Goal: Transaction & Acquisition: Purchase product/service

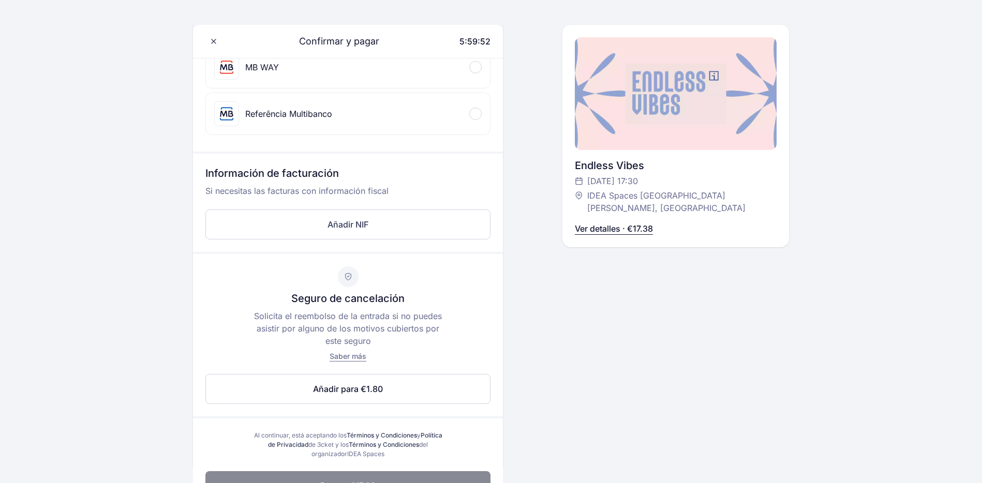
scroll to position [388, 0]
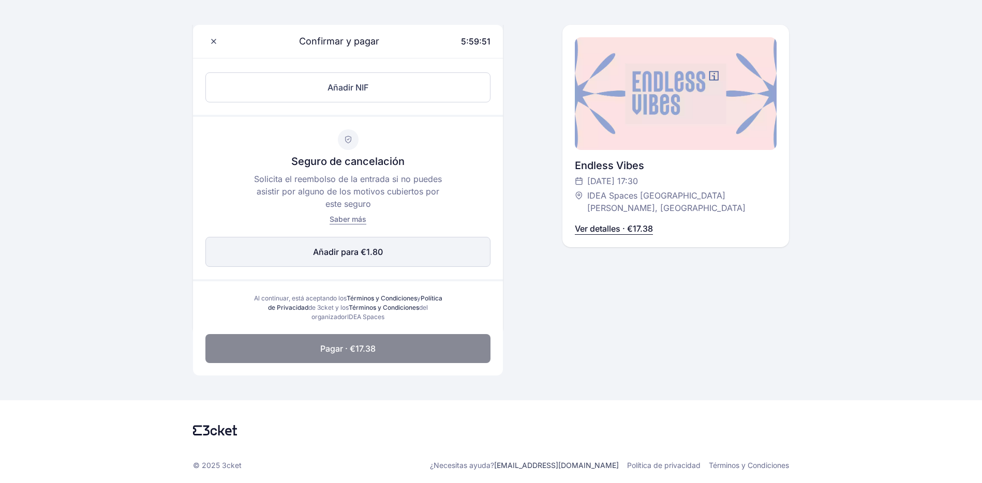
click at [368, 254] on span "Añadir para €1.80" at bounding box center [348, 252] width 70 height 12
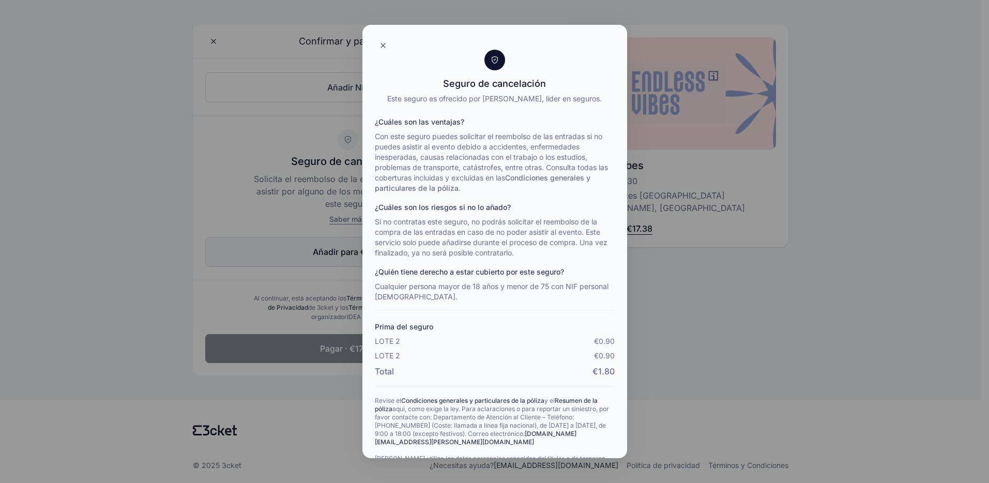
click at [368, 254] on div "Seguro de cancelación Este seguro es ofrecido por [PERSON_NAME], líder en segur…" at bounding box center [494, 241] width 989 height 483
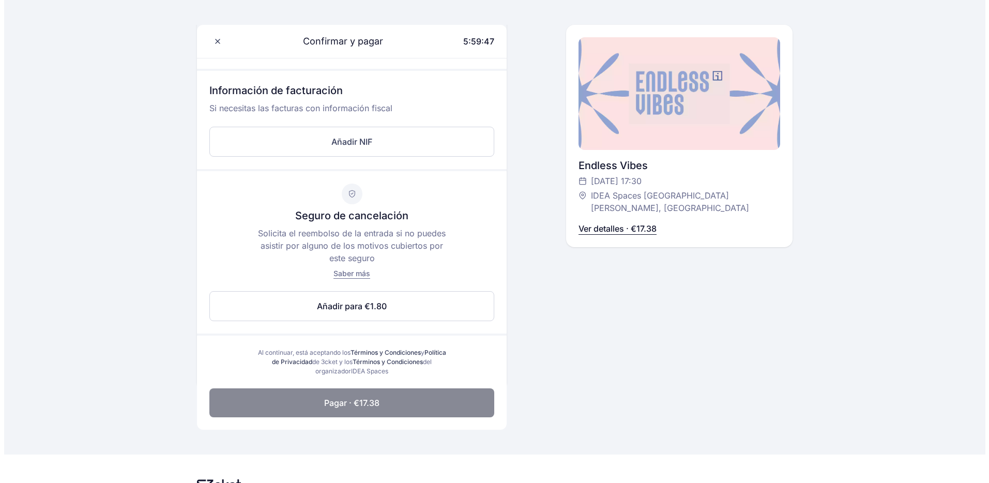
scroll to position [335, 0]
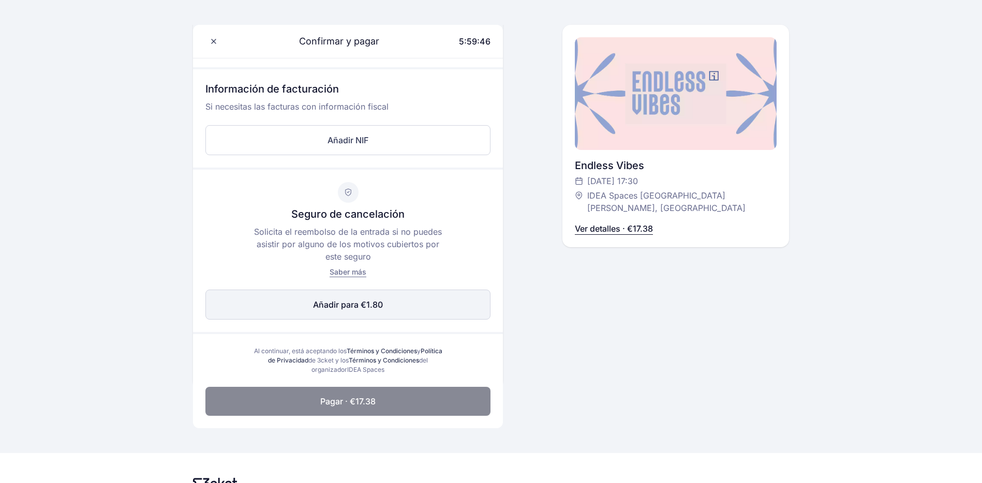
click at [438, 310] on button "Añadir para €1.80 Editar" at bounding box center [347, 305] width 285 height 30
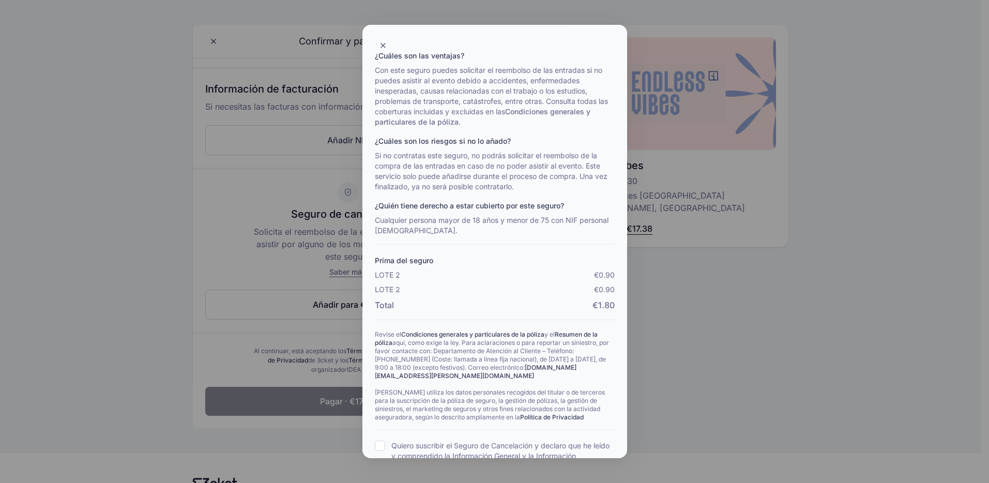
scroll to position [129, 0]
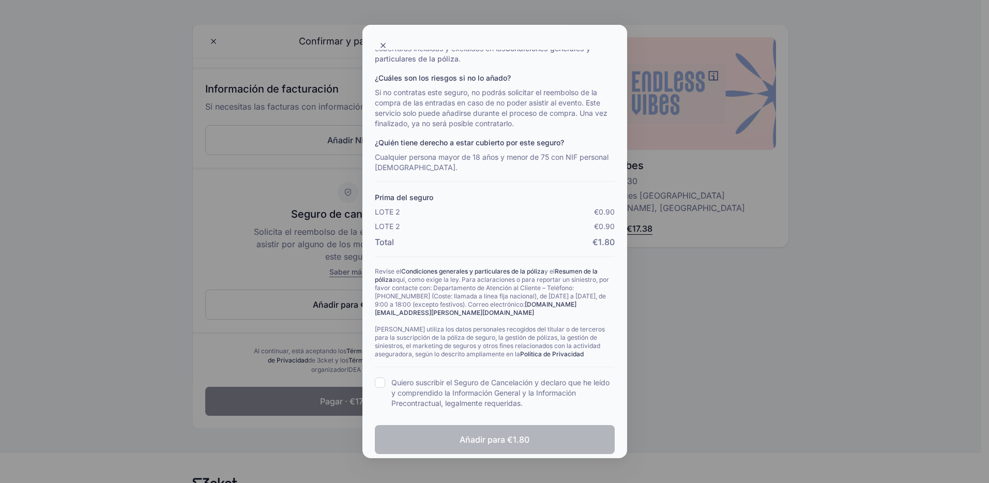
click at [431, 382] on label "Quiero suscribir el Seguro de Cancelación y declaro que he leído y comprendido …" at bounding box center [503, 393] width 223 height 31
click at [385, 382] on input "Quiero suscribir el Seguro de Cancelación y declaro que he leído y comprendido …" at bounding box center [380, 383] width 10 height 10
checkbox input "true"
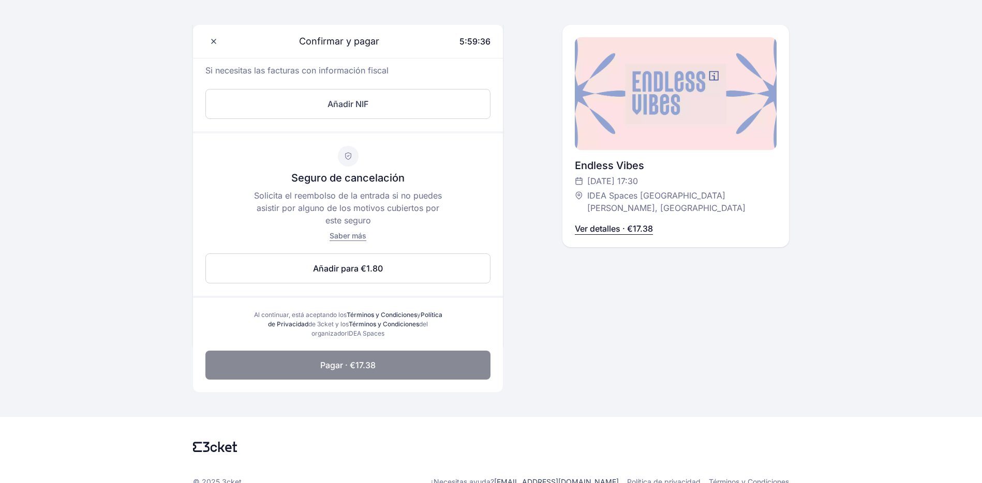
scroll to position [368, 0]
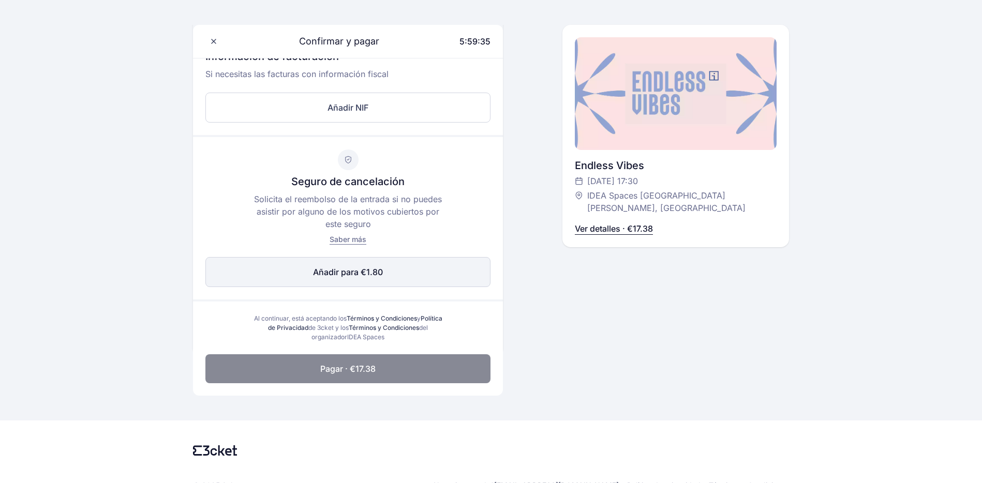
click at [385, 284] on button "Añadir para €1.80 Editar" at bounding box center [347, 272] width 285 height 30
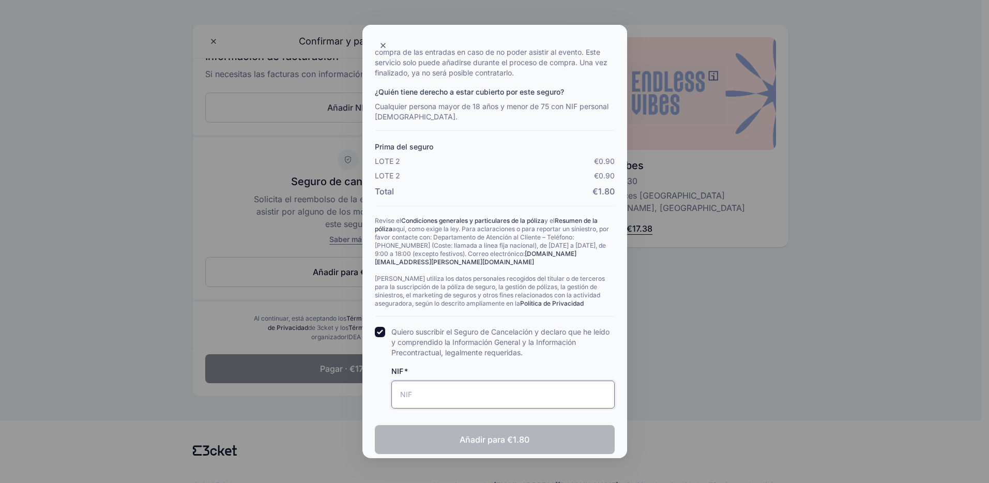
click at [441, 381] on input "NIF" at bounding box center [503, 395] width 223 height 28
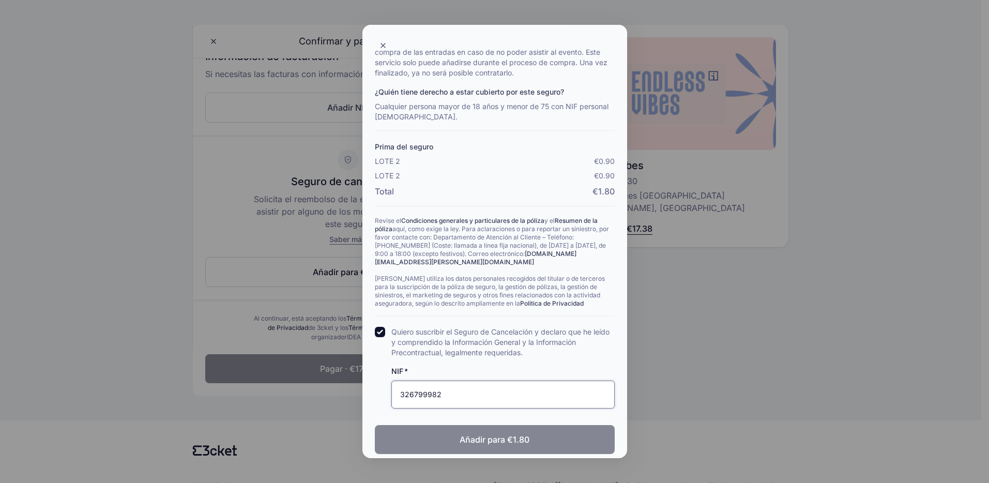
type input "326799982"
click at [460, 433] on span "Añadir para €1.80" at bounding box center [495, 439] width 70 height 12
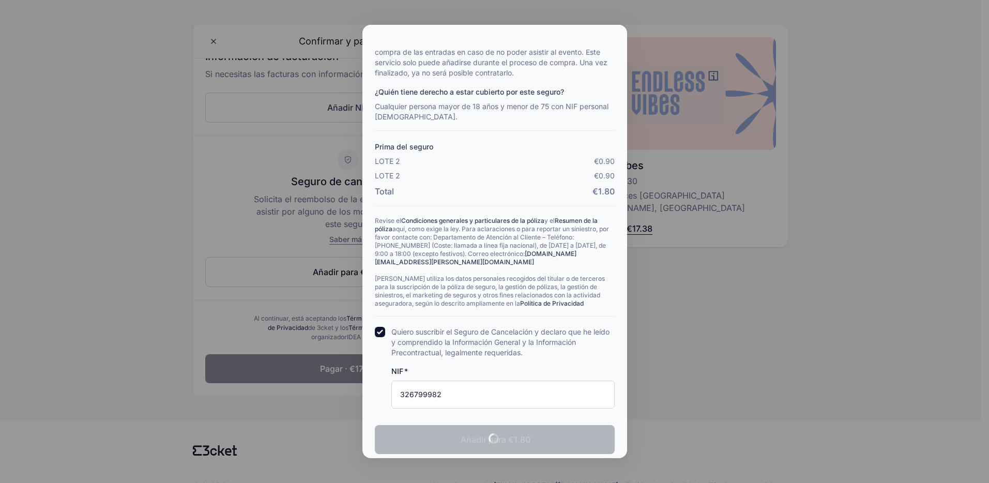
checkbox input "true"
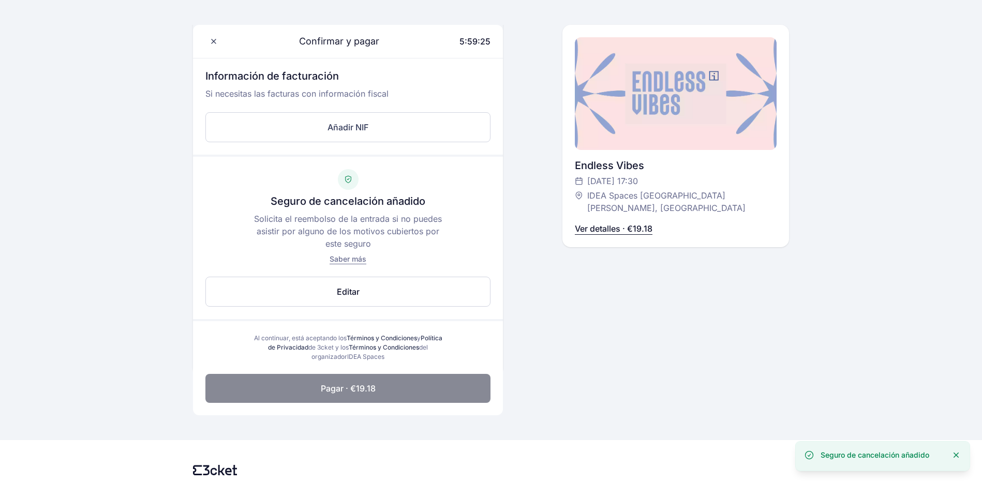
scroll to position [350, 0]
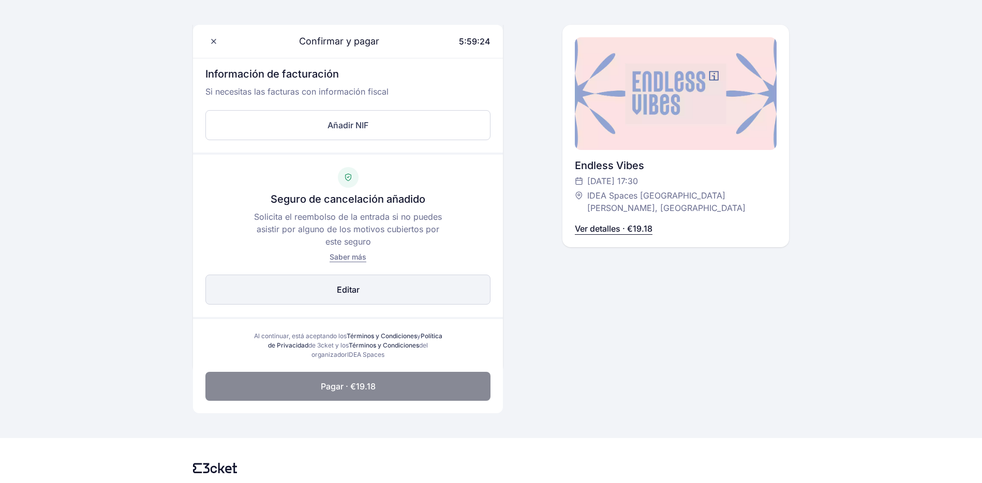
click at [384, 297] on button "Añadir para €1.80 Editar" at bounding box center [347, 290] width 285 height 30
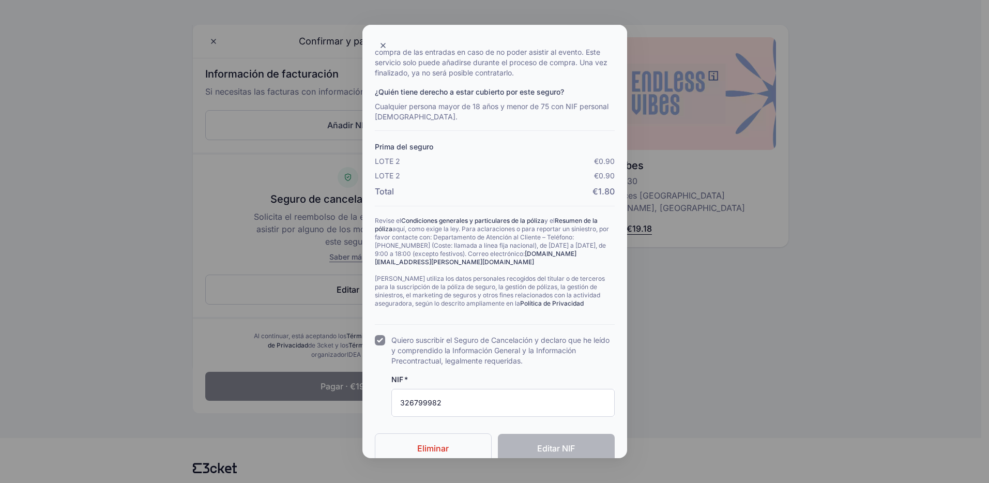
click at [425, 433] on button "Eliminar" at bounding box center [433, 448] width 117 height 30
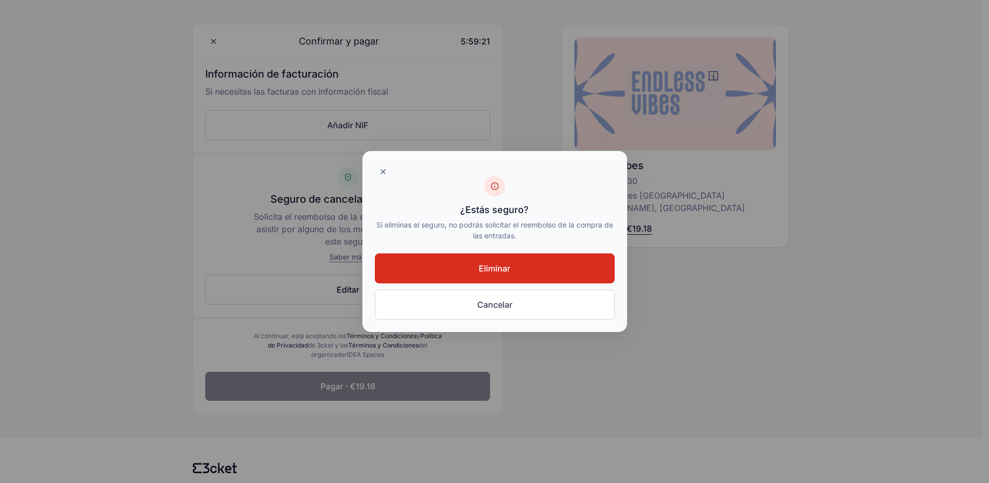
click at [530, 272] on button "Eliminar" at bounding box center [495, 268] width 240 height 30
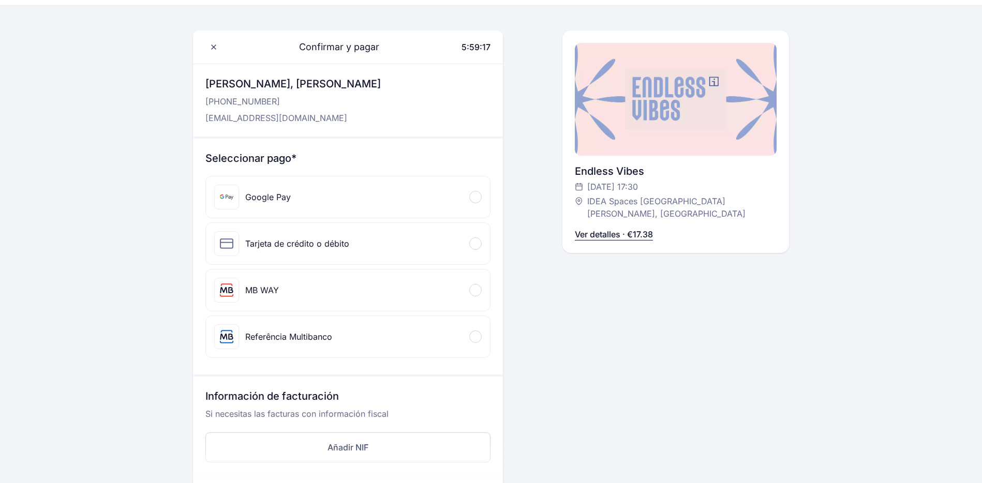
scroll to position [0, 0]
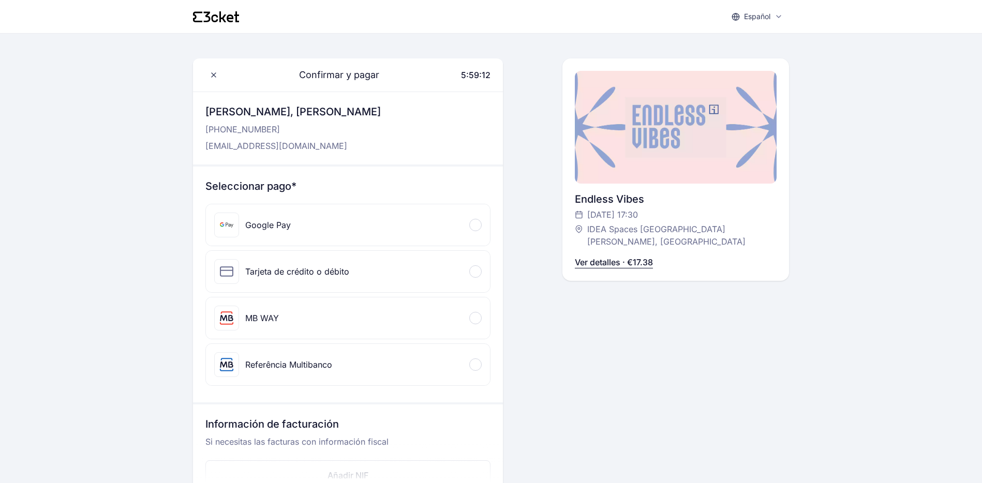
click at [483, 322] on div "MB WAY" at bounding box center [348, 317] width 284 height 41
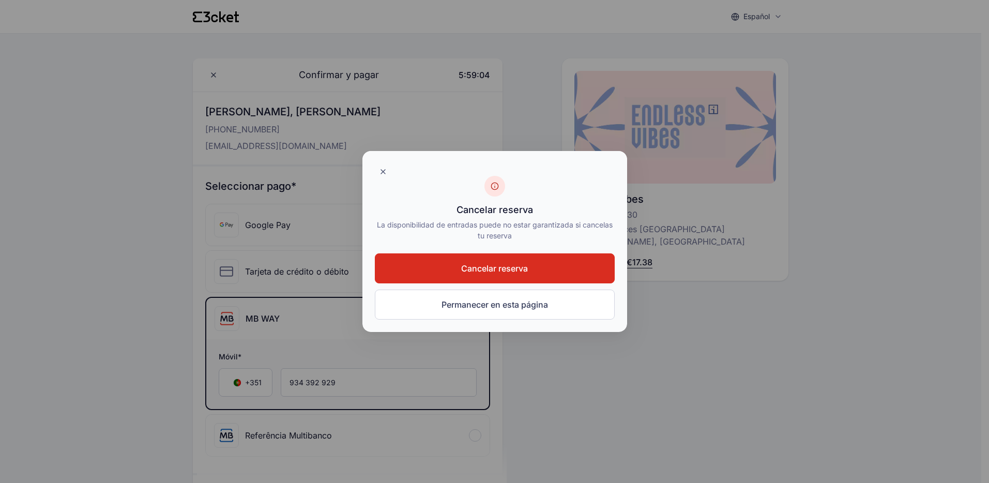
click at [530, 261] on button "Cancelar reserva" at bounding box center [495, 268] width 240 height 30
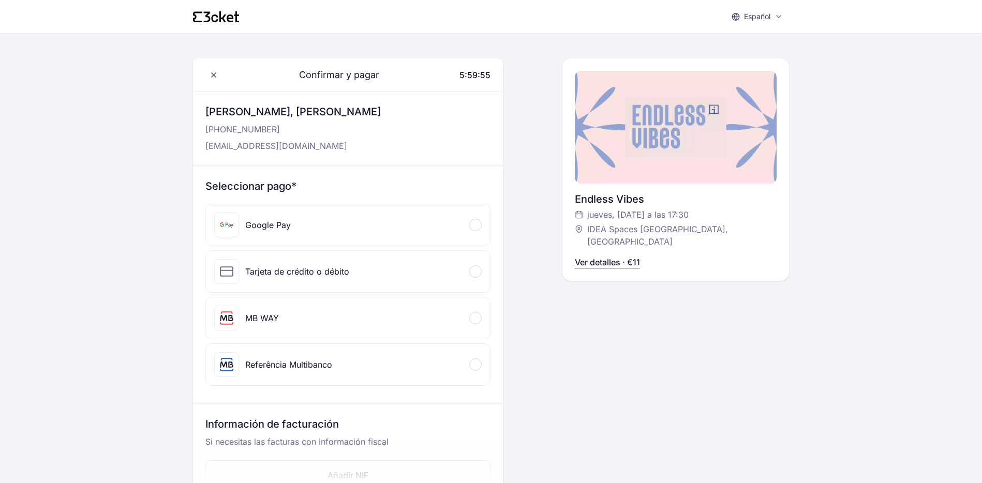
click at [465, 231] on div "Google Pay" at bounding box center [348, 224] width 284 height 41
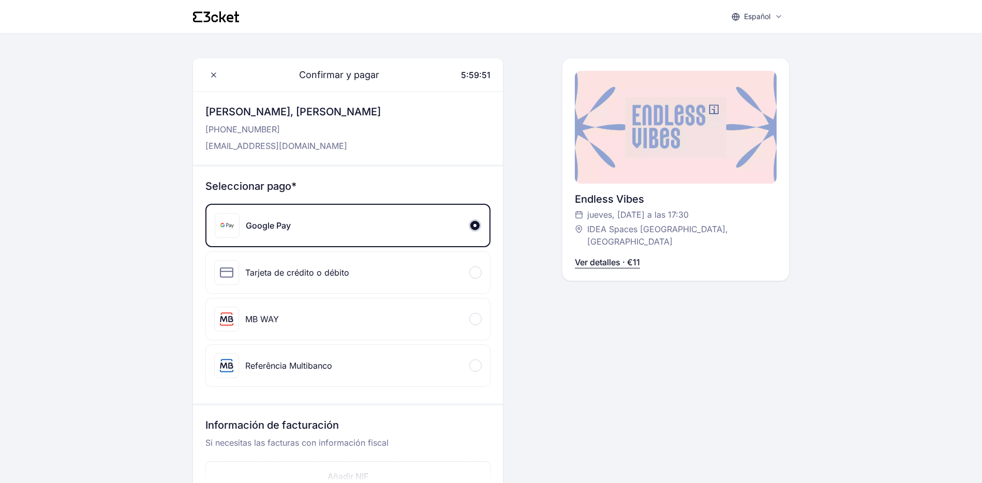
click at [426, 319] on div "MB WAY" at bounding box center [348, 318] width 284 height 41
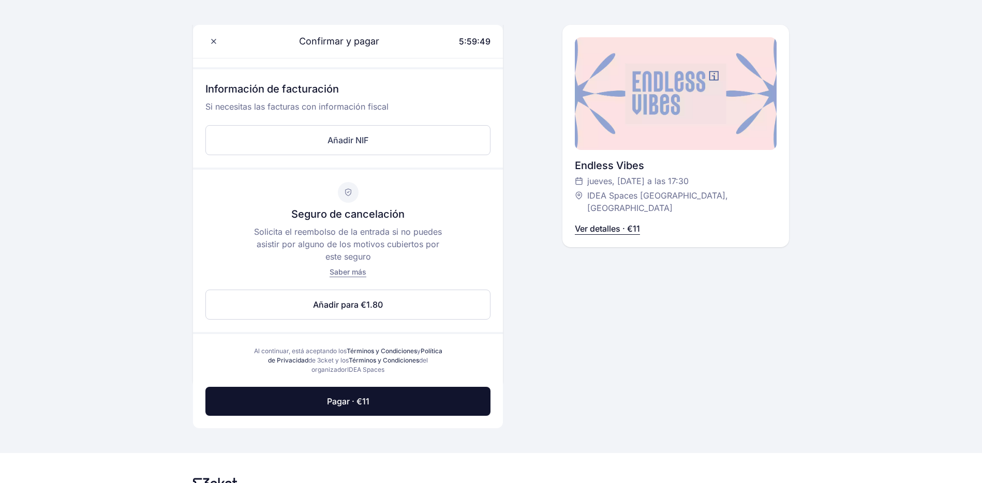
scroll to position [417, 0]
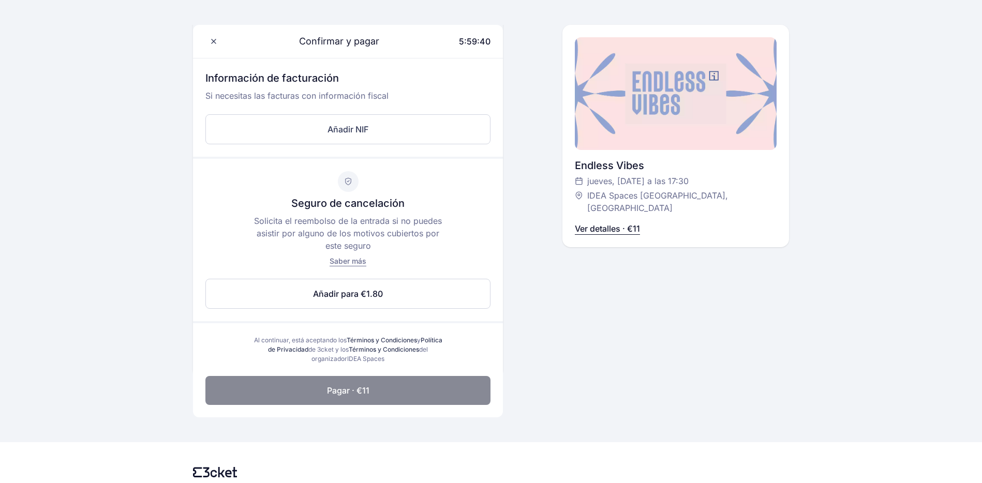
click at [440, 401] on button "Pagar · €11" at bounding box center [347, 390] width 285 height 29
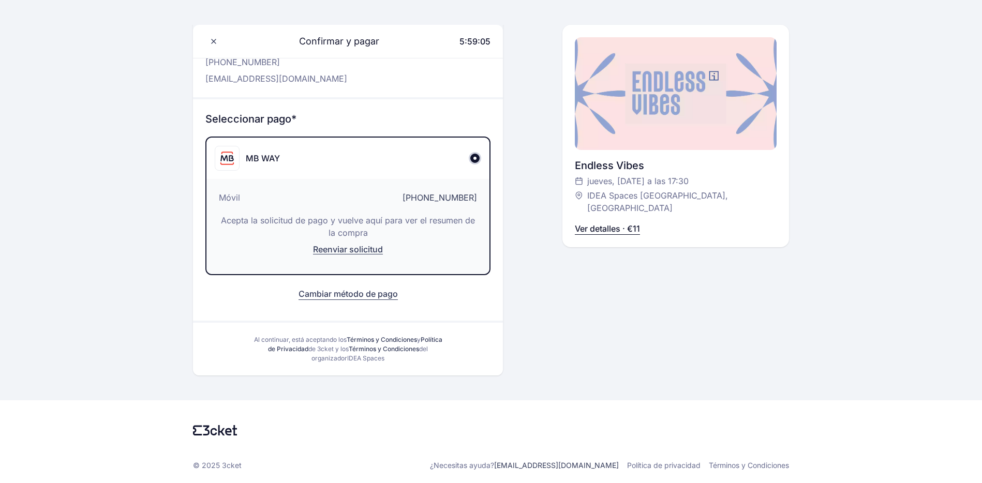
scroll to position [0, 0]
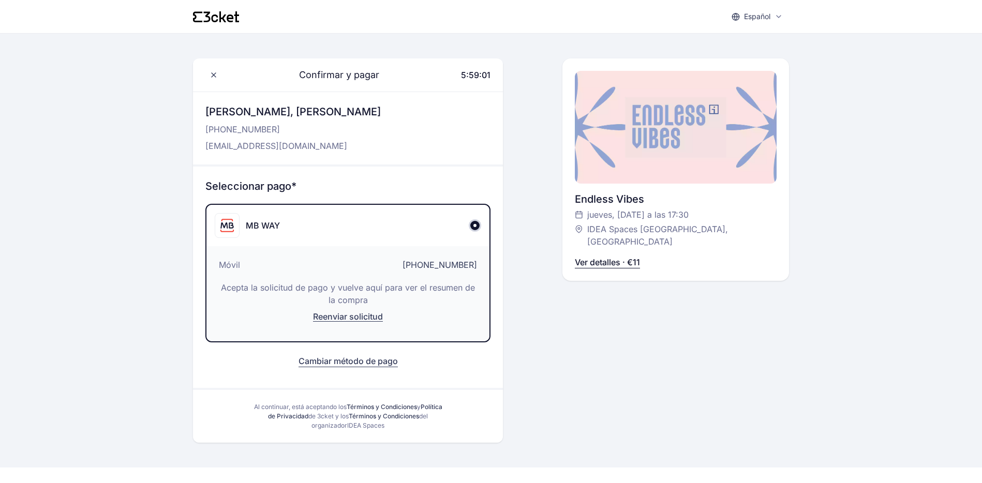
click at [217, 13] on icon at bounding box center [216, 16] width 46 height 11
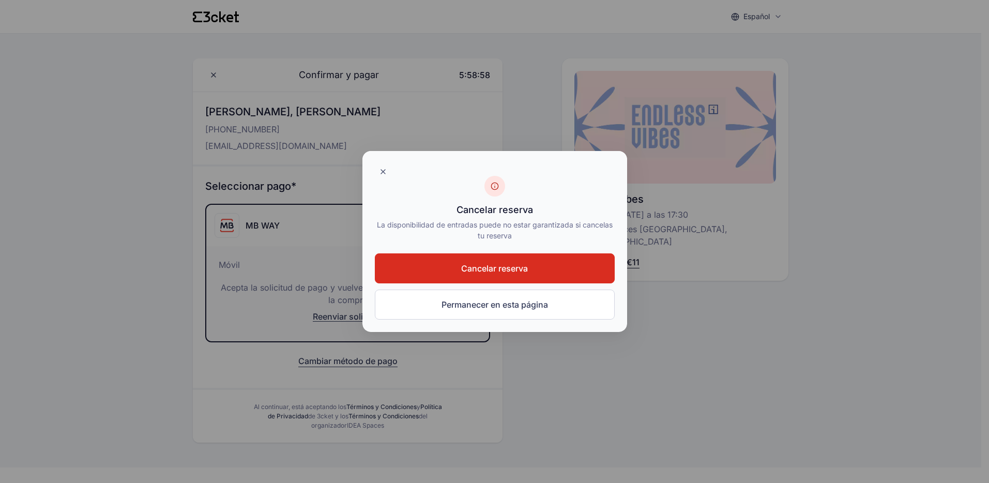
click at [637, 345] on div at bounding box center [494, 241] width 989 height 483
